Goal: Information Seeking & Learning: Learn about a topic

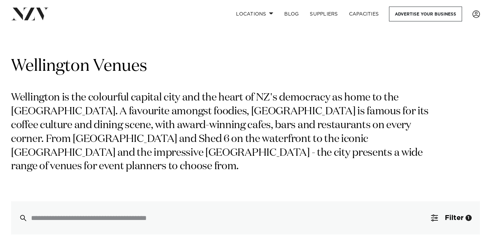
click at [201, 120] on p "Wellington is the colourful capital city and the heart of NZ's democracy as hom…" at bounding box center [224, 132] width 426 height 82
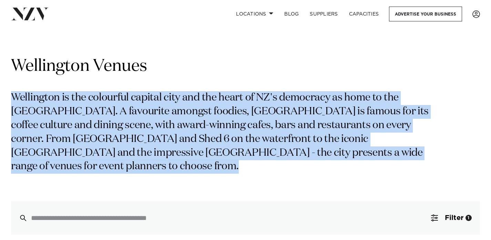
click at [201, 120] on p "Wellington is the colourful capital city and the heart of NZ's democracy as hom…" at bounding box center [224, 132] width 426 height 82
copy div "Wellington is the colourful capital city and the heart of NZ's democracy as hom…"
drag, startPoint x: 288, startPoint y: 152, endPoint x: 247, endPoint y: 118, distance: 53.9
click at [247, 118] on p "Wellington is the colourful capital city and the heart of NZ's democracy as hom…" at bounding box center [224, 132] width 426 height 82
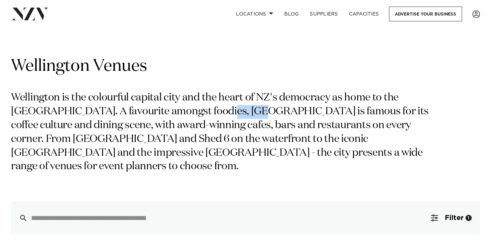
click at [247, 118] on p "Wellington is the colourful capital city and the heart of NZ's democracy as hom…" at bounding box center [224, 132] width 426 height 82
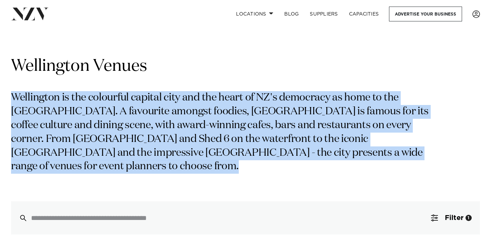
click at [247, 118] on p "Wellington is the colourful capital city and the heart of NZ's democracy as hom…" at bounding box center [224, 132] width 426 height 82
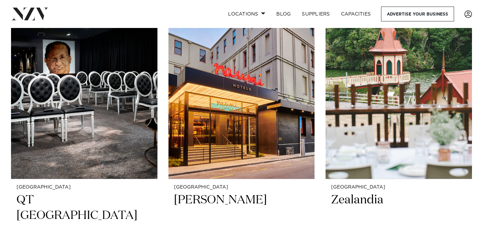
scroll to position [1008, 0]
